Goal: Task Accomplishment & Management: Complete application form

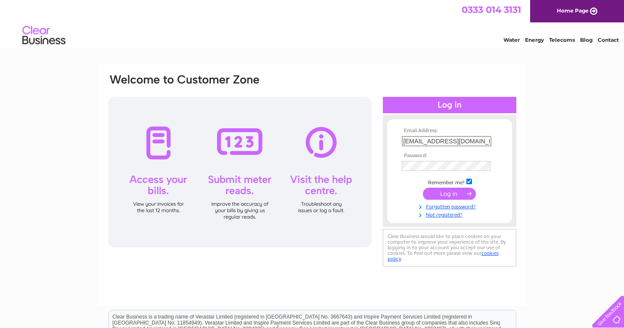
type input "[EMAIL_ADDRESS][DOMAIN_NAME]"
click at [449, 193] on input "submit" at bounding box center [449, 194] width 53 height 12
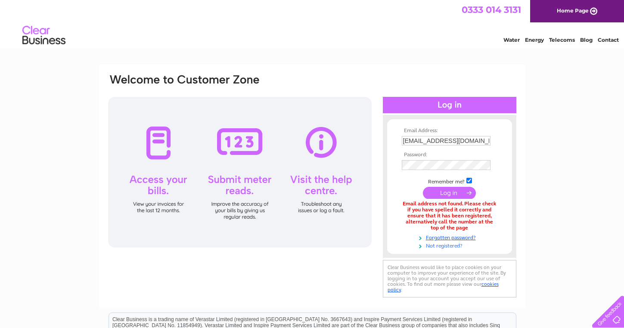
click at [436, 242] on link "Not registered?" at bounding box center [451, 245] width 98 height 8
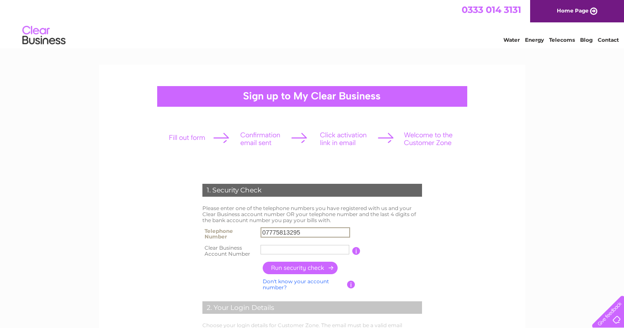
type input "07775813295"
click at [177, 257] on form "1. Security Check Please enter one of the telephone numbers you have registered…" at bounding box center [312, 328] width 410 height 323
paste input "30294063"
type input "30294063"
click at [395, 267] on td at bounding box center [342, 268] width 164 height 17
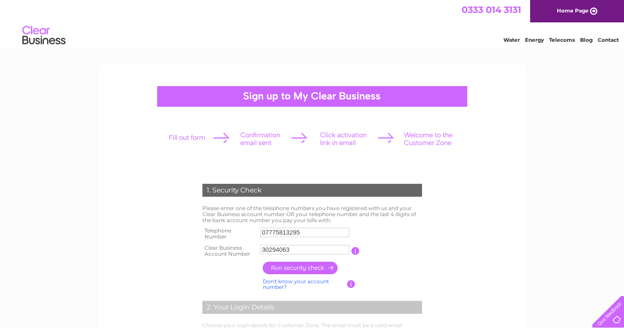
click at [319, 268] on input "button" at bounding box center [301, 268] width 76 height 12
